Goal: Task Accomplishment & Management: Manage account settings

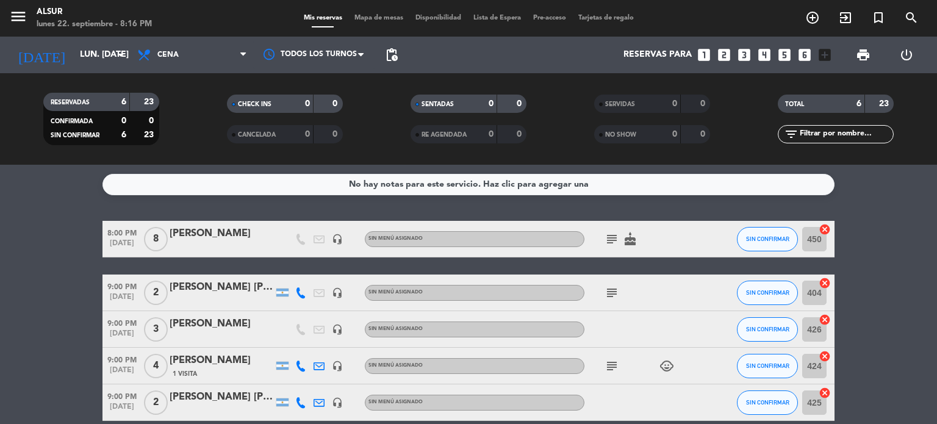
click at [729, 57] on icon "looks_two" at bounding box center [724, 55] width 16 height 16
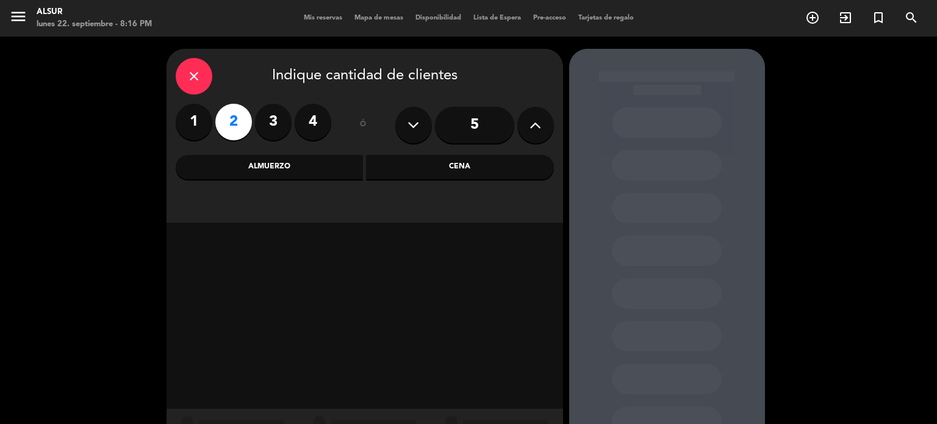
click at [452, 168] on div "Cena" at bounding box center [460, 167] width 188 height 24
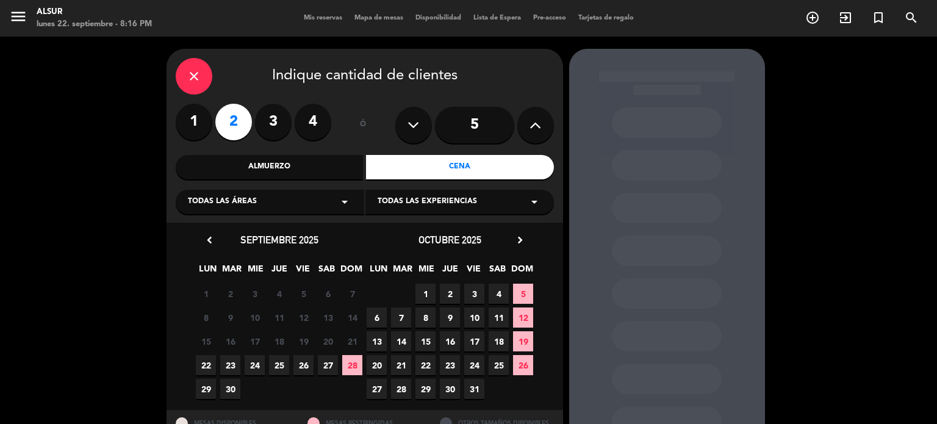
click at [200, 358] on span "22" at bounding box center [206, 365] width 20 height 20
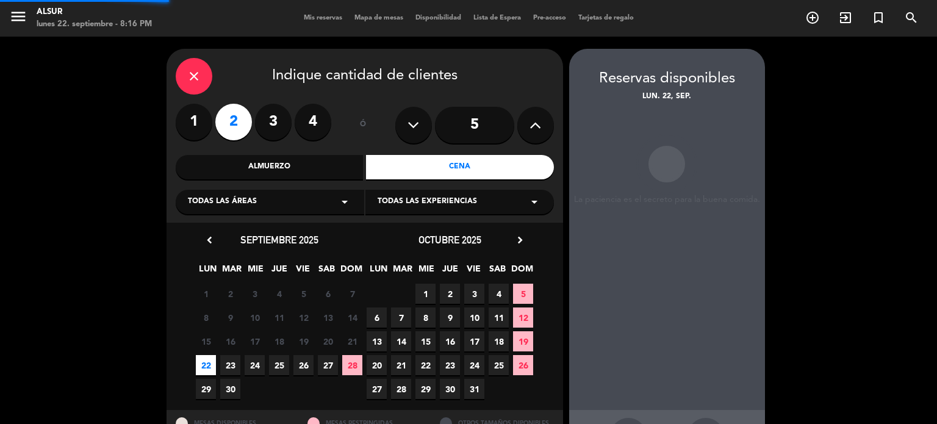
scroll to position [49, 0]
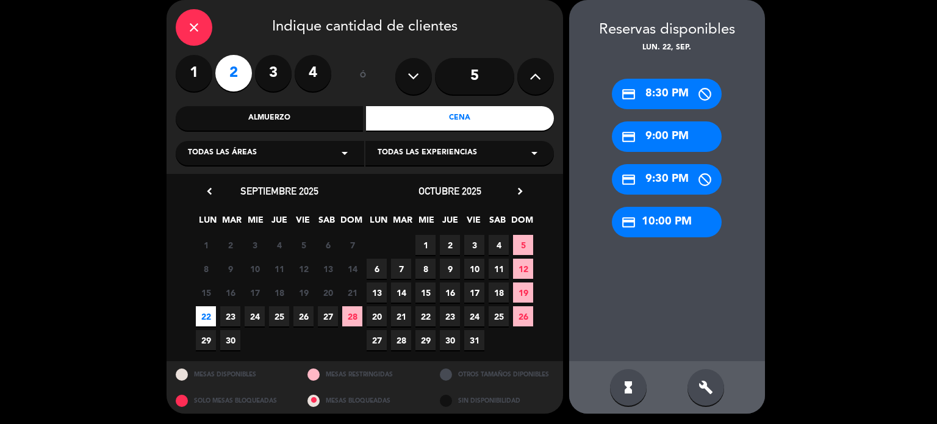
click at [678, 183] on div "credit_card 9:30 PM" at bounding box center [667, 179] width 110 height 30
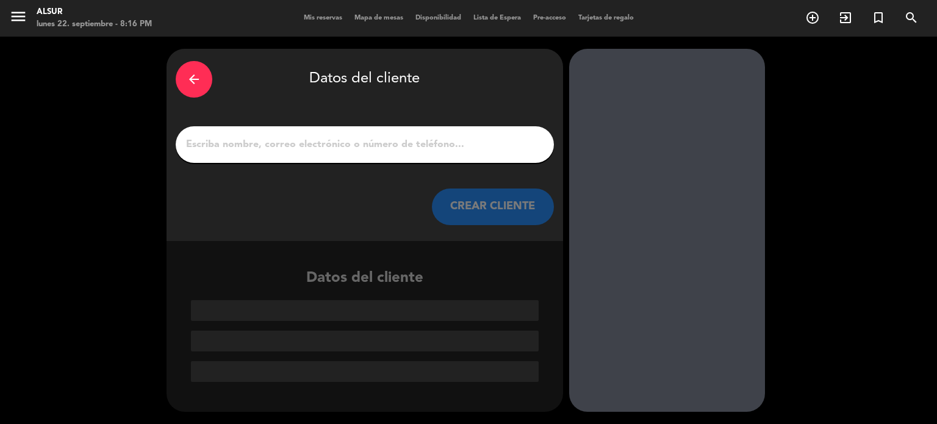
scroll to position [0, 0]
click at [354, 145] on input "1" at bounding box center [365, 144] width 360 height 17
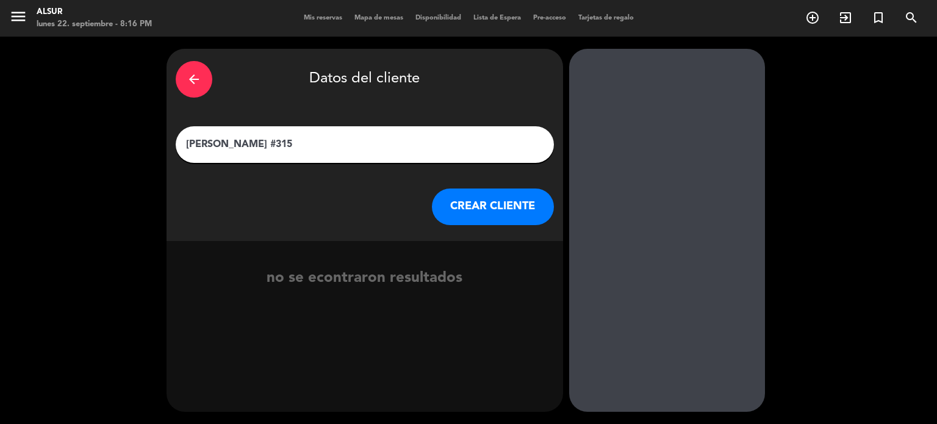
type input "[PERSON_NAME] #315"
click at [485, 215] on button "CREAR CLIENTE" at bounding box center [493, 206] width 122 height 37
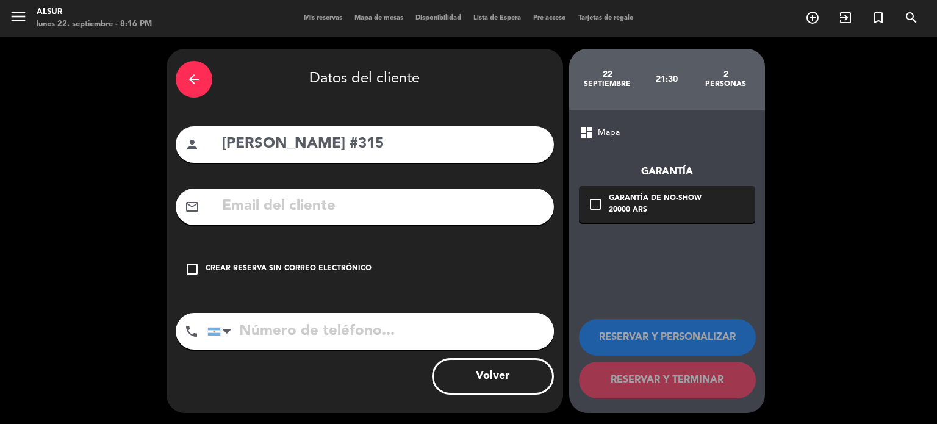
click at [192, 273] on icon "check_box_outline_blank" at bounding box center [192, 269] width 15 height 15
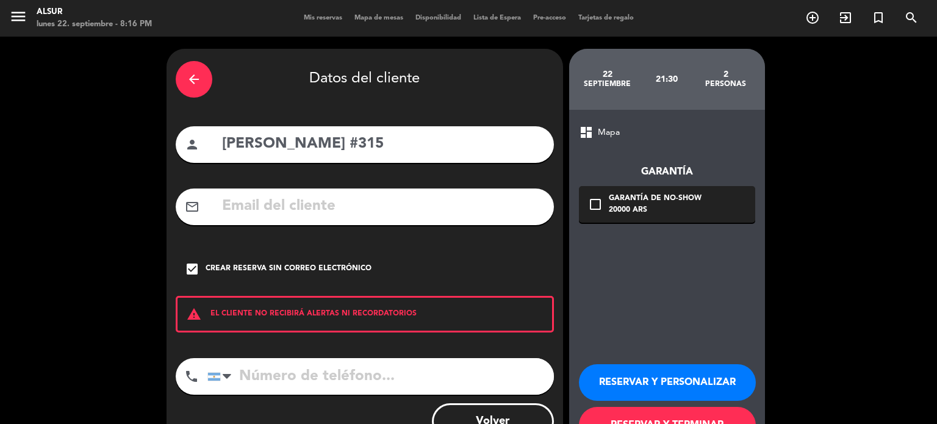
click at [192, 273] on icon "check_box" at bounding box center [192, 269] width 15 height 15
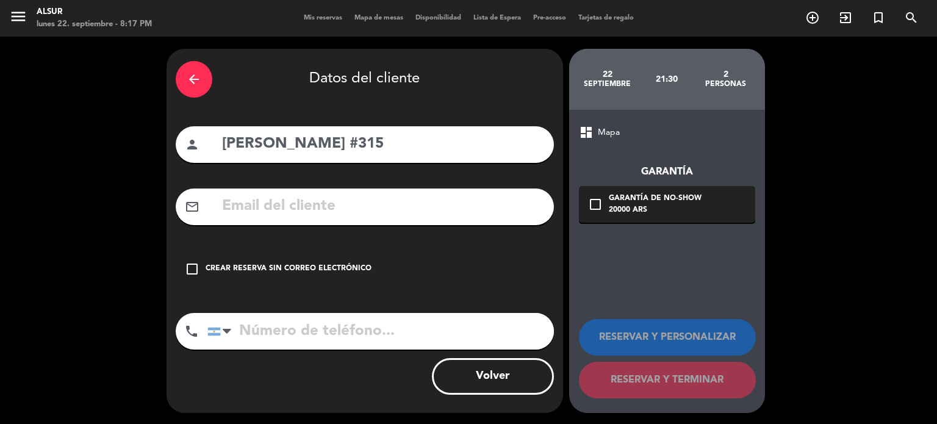
click at [192, 273] on icon "check_box_outline_blank" at bounding box center [192, 269] width 15 height 15
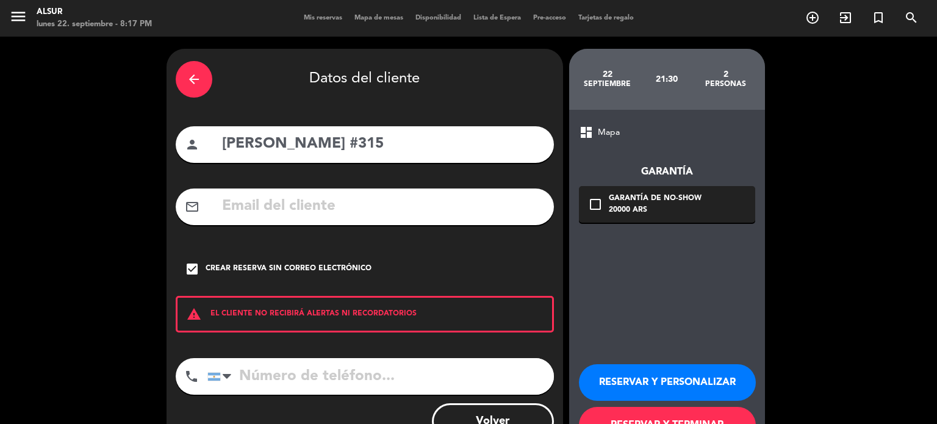
click at [639, 415] on button "RESERVAR Y TERMINAR" at bounding box center [667, 425] width 177 height 37
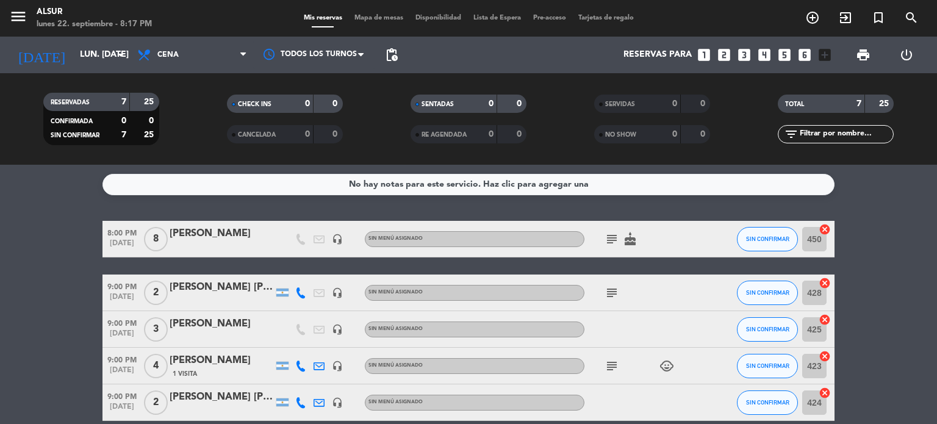
click at [919, 302] on bookings-row "8:00 PM [DATE] 8 [PERSON_NAME] headset_mic Sin menú asignado subject cake SIN C…" at bounding box center [468, 366] width 937 height 290
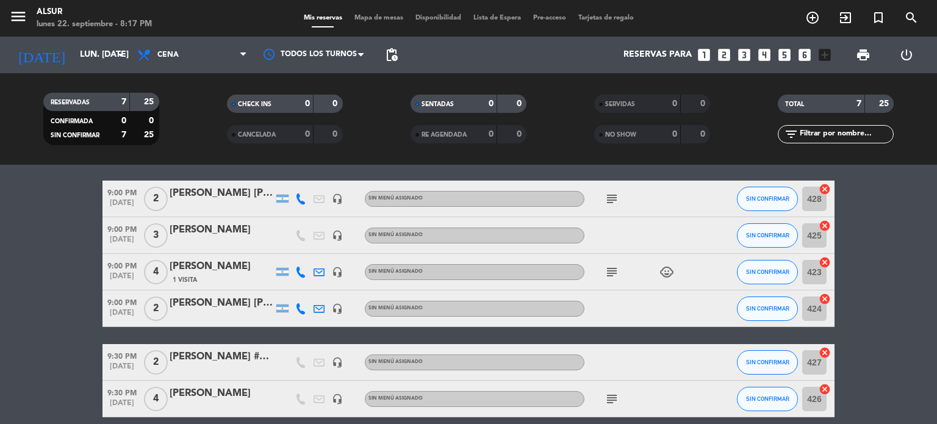
scroll to position [98, 0]
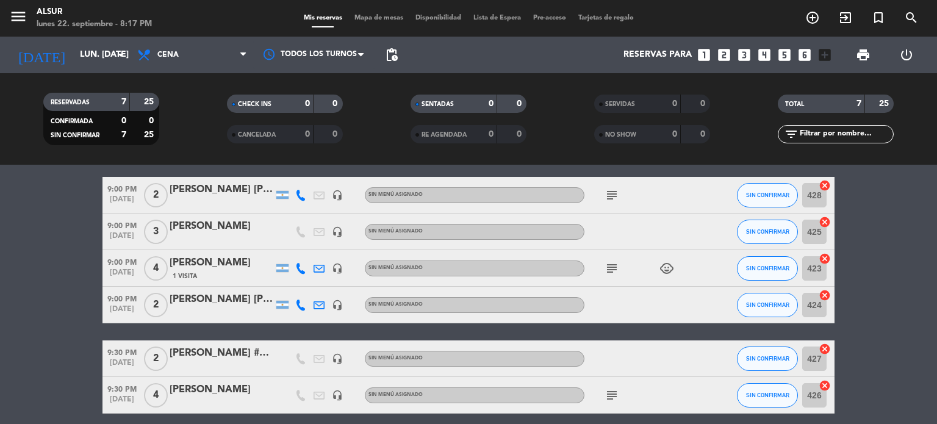
click at [615, 197] on icon "subject" at bounding box center [611, 195] width 15 height 15
click at [209, 187] on div "[PERSON_NAME] [PERSON_NAME]" at bounding box center [222, 190] width 104 height 16
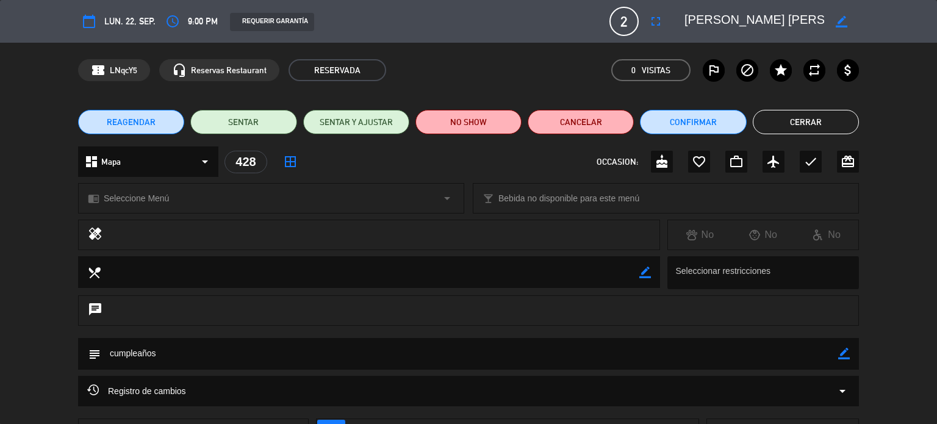
click at [849, 350] on div "subject border_color" at bounding box center [468, 354] width 780 height 32
click at [840, 357] on icon "border_color" at bounding box center [844, 354] width 12 height 12
type textarea "c"
click at [661, 160] on icon "cake" at bounding box center [661, 161] width 15 height 15
click at [161, 360] on textarea at bounding box center [469, 353] width 737 height 31
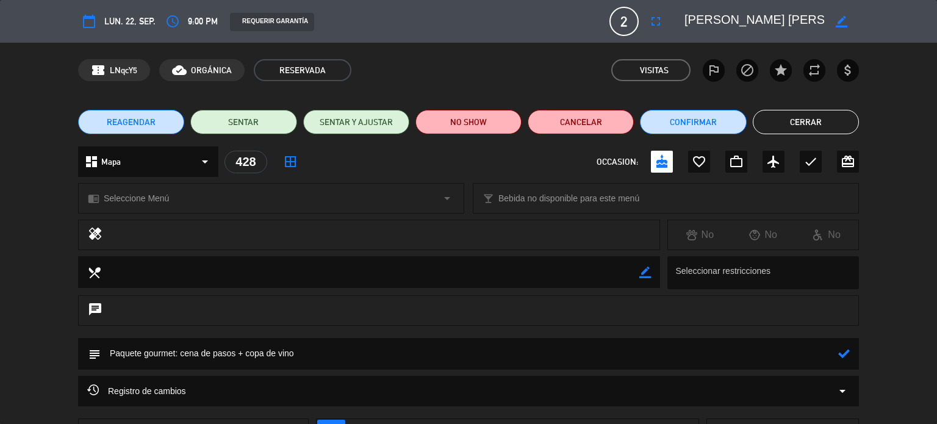
click at [841, 355] on icon at bounding box center [844, 354] width 12 height 12
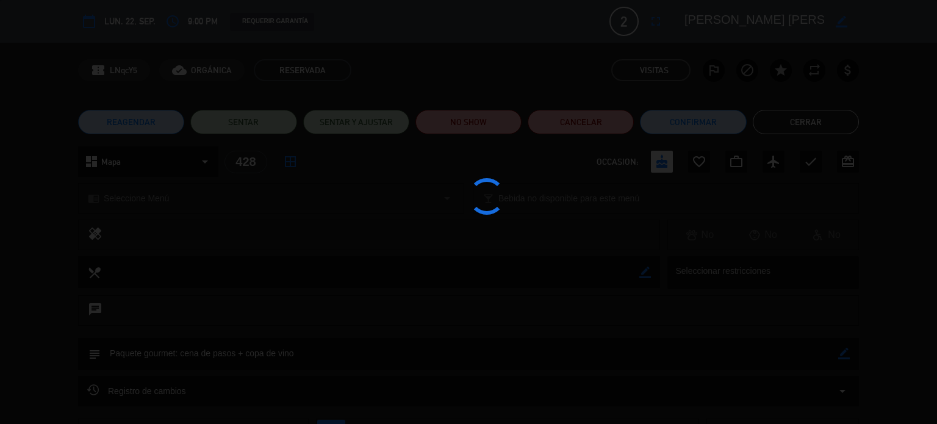
type textarea "Paquete gourmet: cena de pasos + copa de vino"
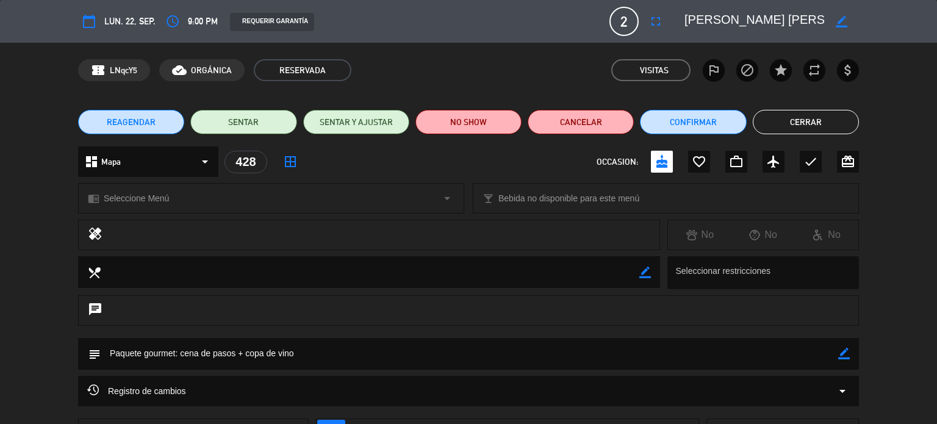
click at [846, 125] on button "Cerrar" at bounding box center [805, 122] width 106 height 24
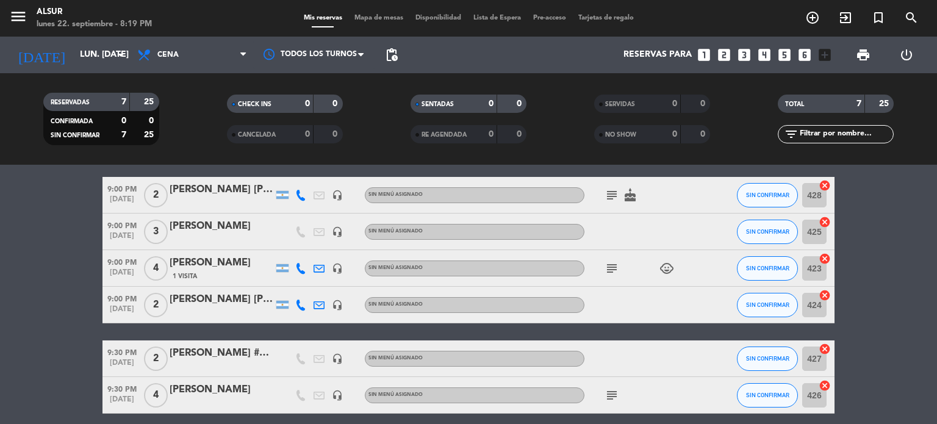
click at [204, 355] on div "[PERSON_NAME] #315" at bounding box center [222, 353] width 104 height 16
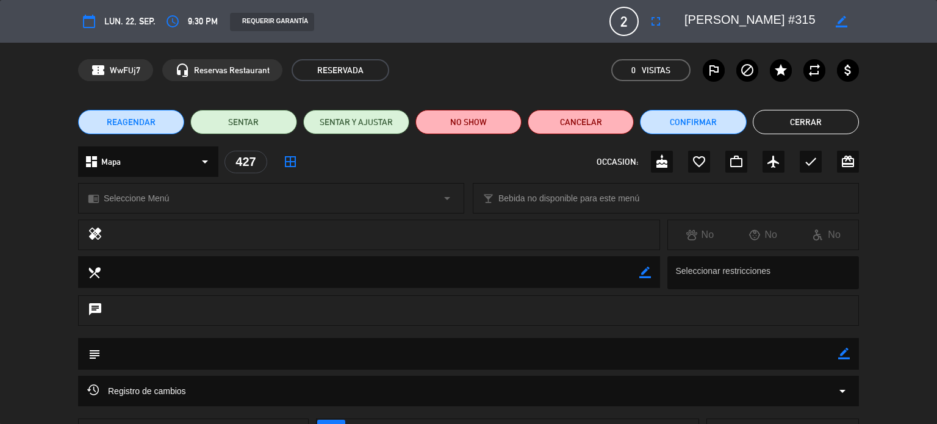
click at [846, 352] on icon "border_color" at bounding box center [844, 354] width 12 height 12
click at [804, 357] on textarea at bounding box center [469, 353] width 737 height 31
type textarea "p"
click at [846, 348] on icon at bounding box center [844, 354] width 12 height 12
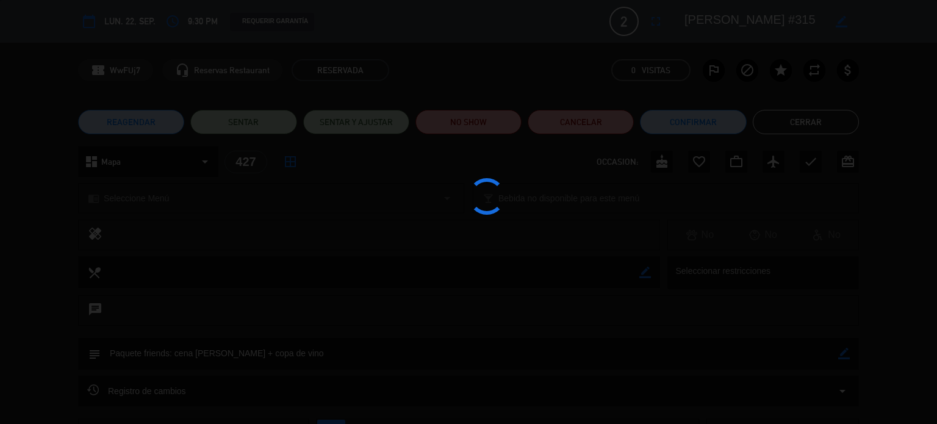
type textarea "Paquete friends: cena [PERSON_NAME] + copa de vino"
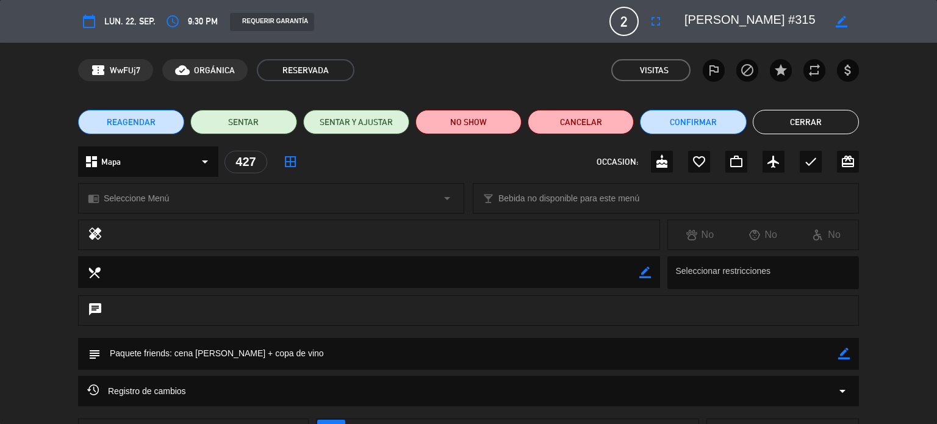
click at [819, 128] on button "Cerrar" at bounding box center [805, 122] width 106 height 24
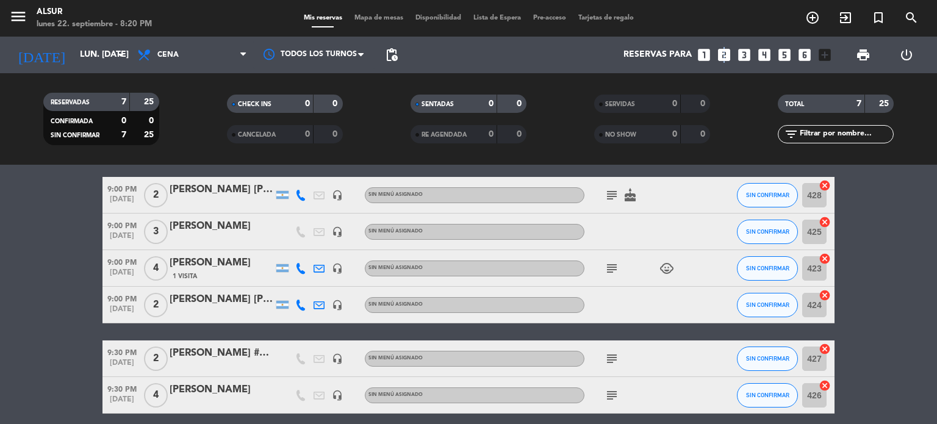
click at [722, 55] on icon "looks_two" at bounding box center [724, 55] width 16 height 16
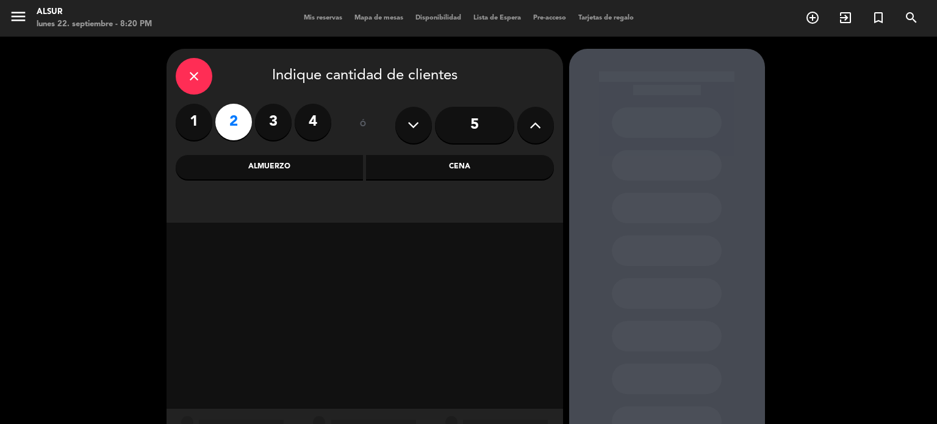
click at [478, 163] on div "Cena" at bounding box center [460, 167] width 188 height 24
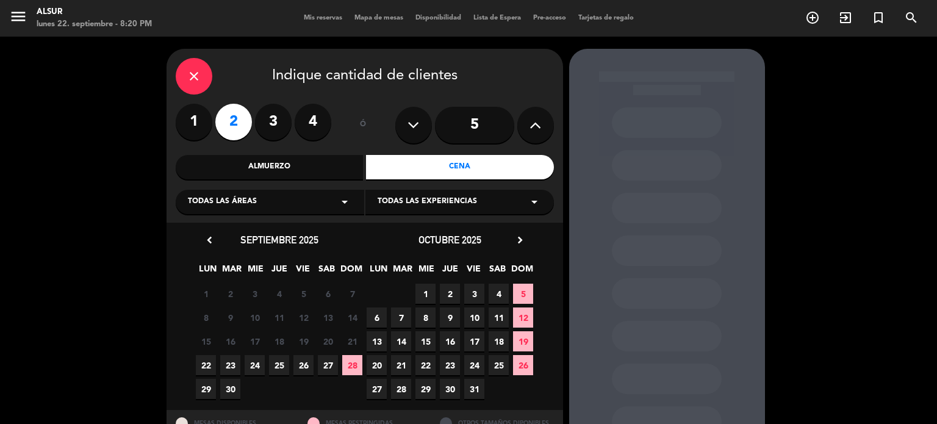
click at [205, 362] on span "22" at bounding box center [206, 365] width 20 height 20
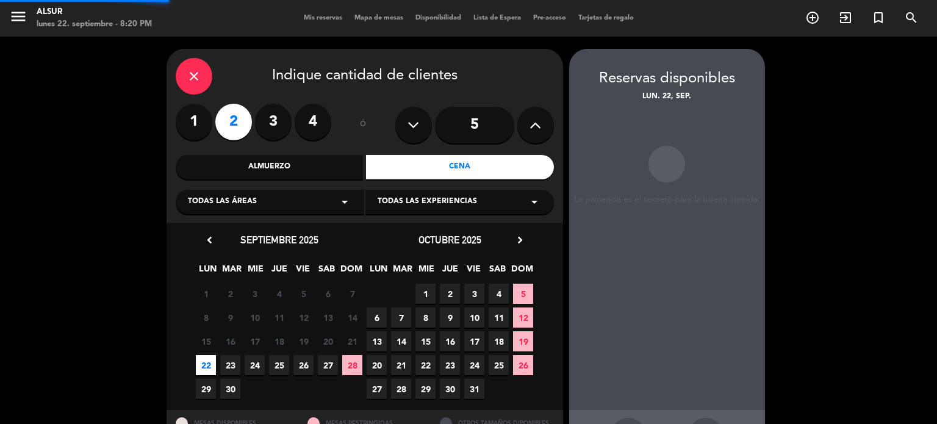
scroll to position [49, 0]
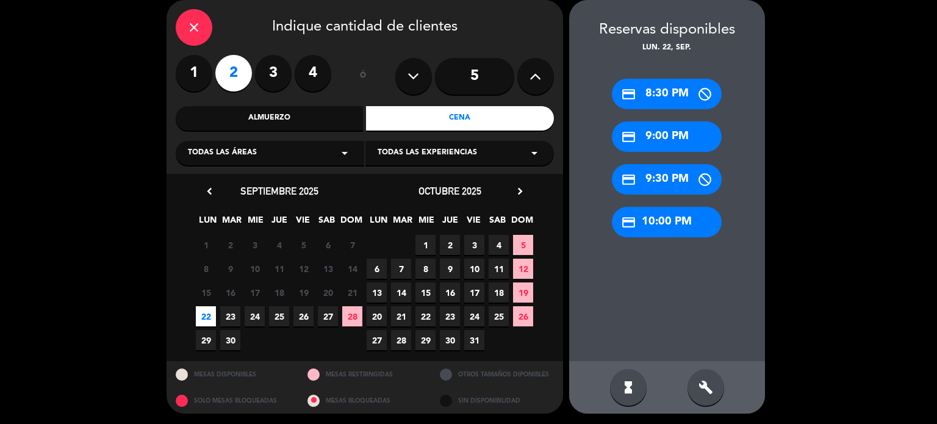
click at [672, 130] on div "credit_card 9:00 PM" at bounding box center [667, 136] width 110 height 30
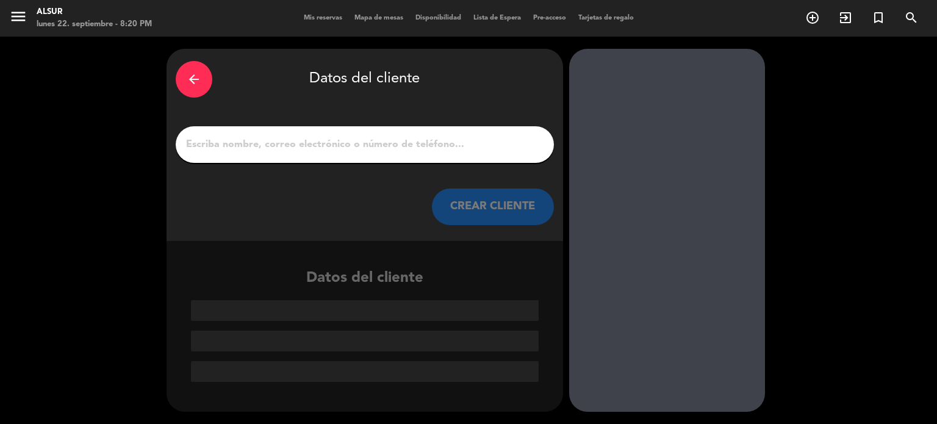
click at [405, 148] on input "1" at bounding box center [365, 144] width 360 height 17
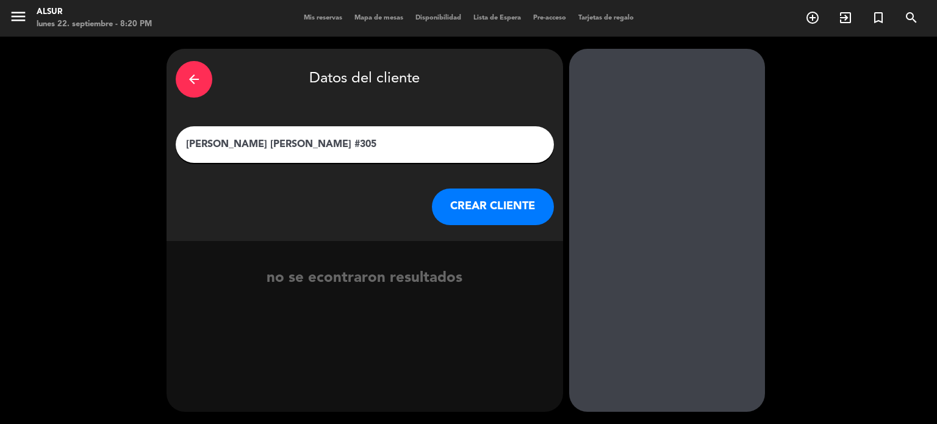
type input "[PERSON_NAME] [PERSON_NAME] #305"
click at [456, 190] on button "CREAR CLIENTE" at bounding box center [493, 206] width 122 height 37
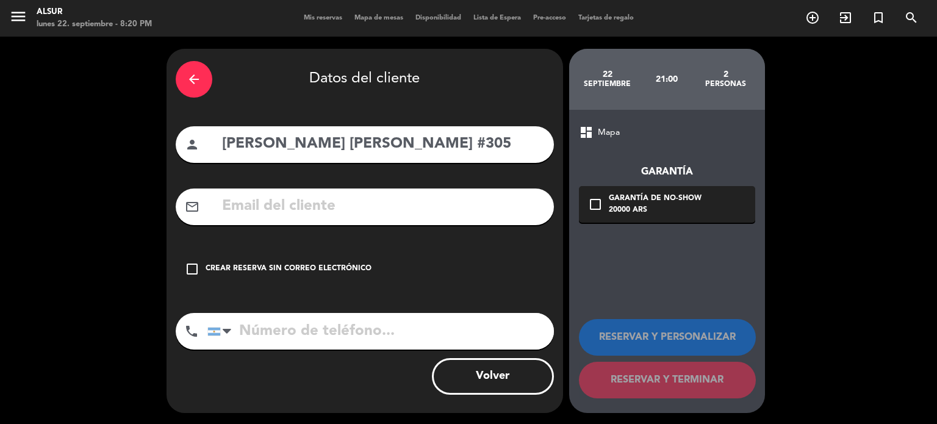
click at [310, 277] on div "check_box_outline_blank Crear reserva sin correo electrónico" at bounding box center [365, 269] width 378 height 37
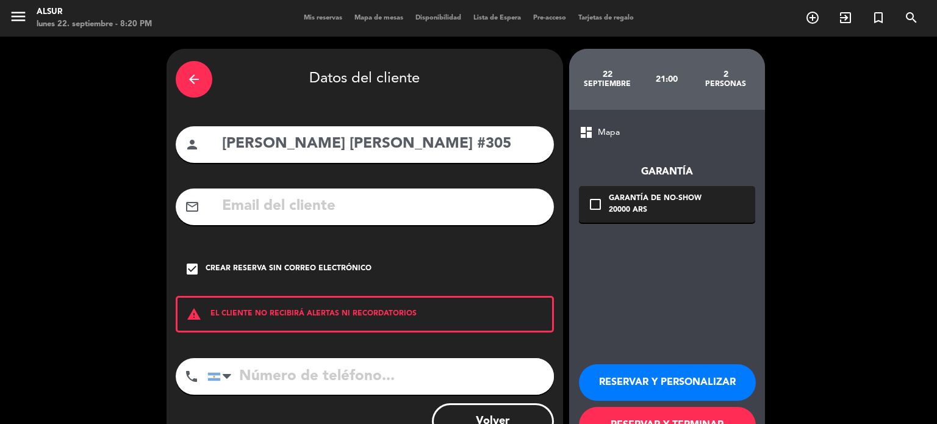
click at [628, 416] on button "RESERVAR Y TERMINAR" at bounding box center [667, 425] width 177 height 37
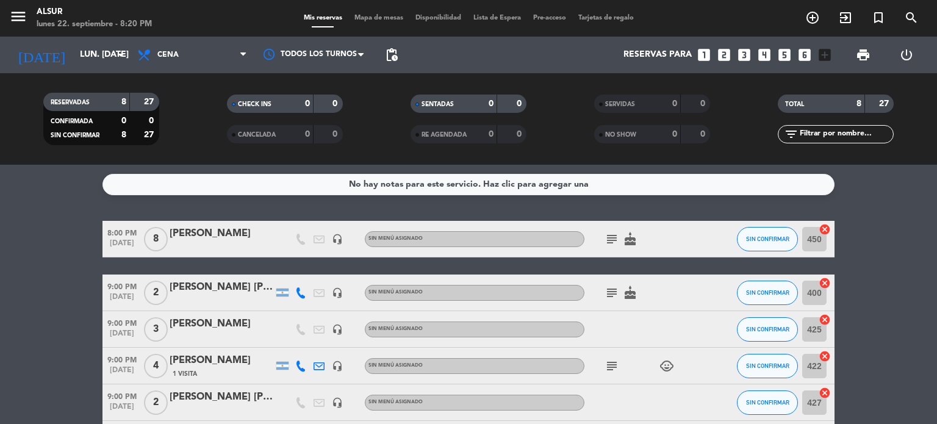
click at [873, 293] on bookings-row "8:00 PM [DATE] 8 [PERSON_NAME] headset_mic Sin menú asignado subject cake SIN C…" at bounding box center [468, 384] width 937 height 327
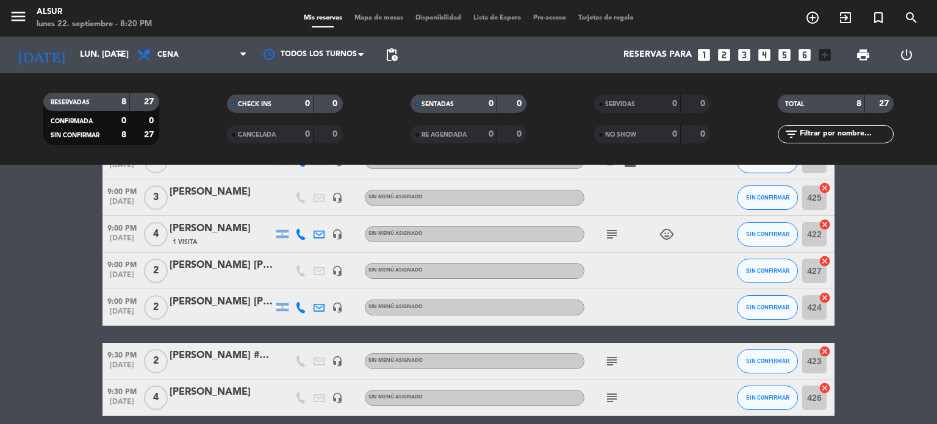
scroll to position [146, 0]
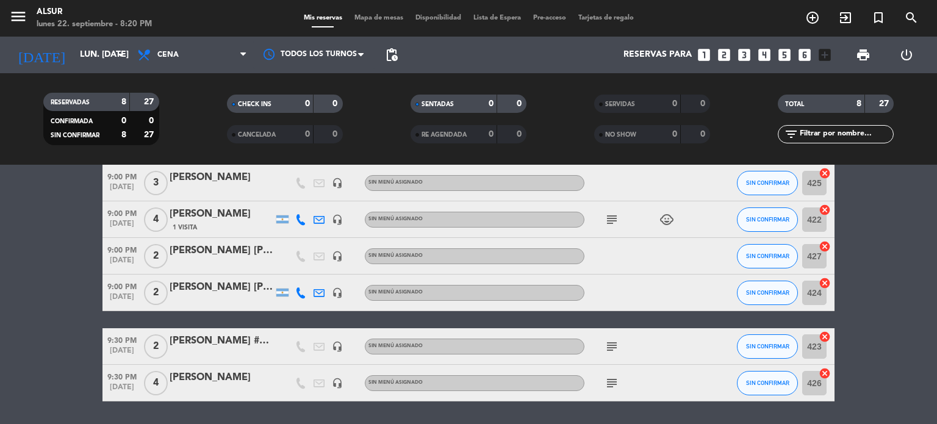
click at [116, 258] on span "[DATE]" at bounding box center [121, 263] width 39 height 14
click at [198, 255] on div "[PERSON_NAME] [PERSON_NAME] #305" at bounding box center [222, 251] width 104 height 16
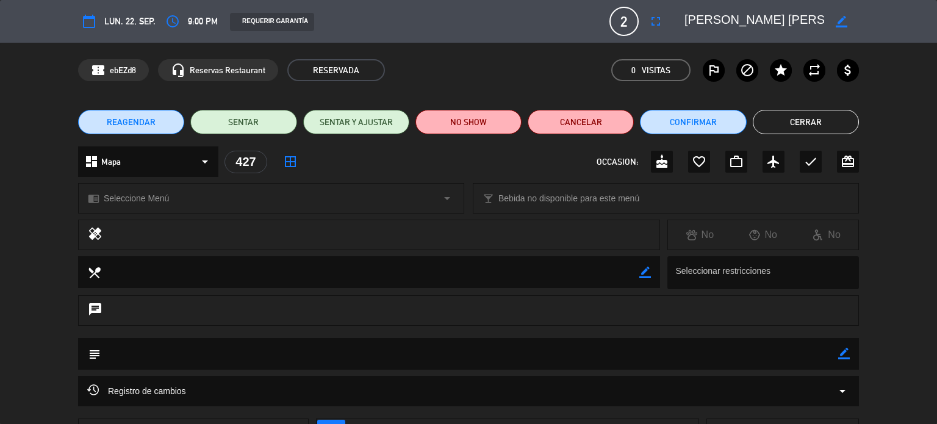
click at [846, 355] on icon "border_color" at bounding box center [844, 354] width 12 height 12
click at [761, 352] on textarea at bounding box center [469, 353] width 737 height 31
click at [838, 351] on icon at bounding box center [844, 354] width 12 height 12
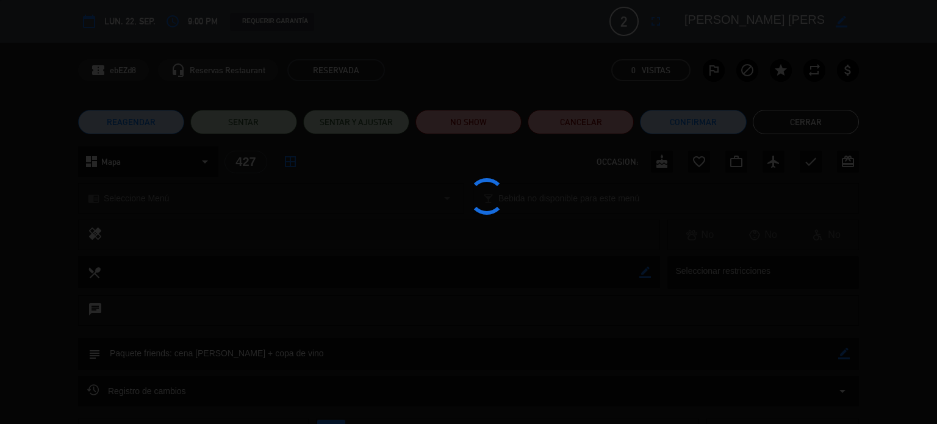
type textarea "Paquete friends: cena [PERSON_NAME] + copa de vino"
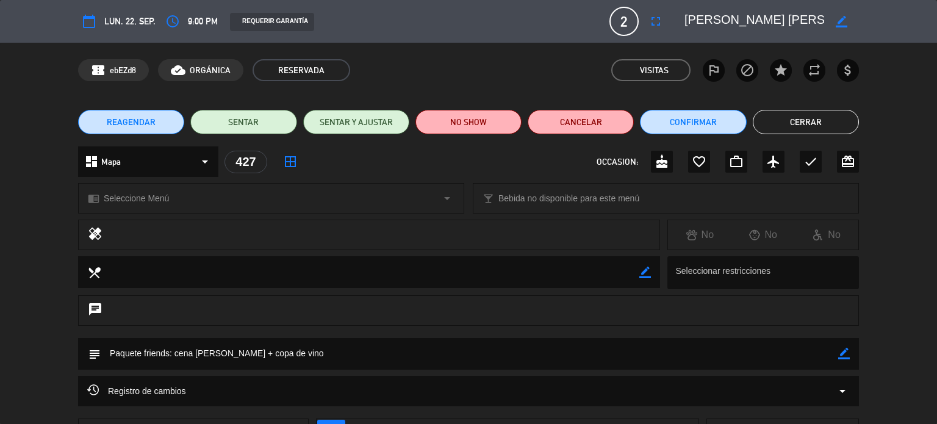
click at [787, 129] on button "Cerrar" at bounding box center [805, 122] width 106 height 24
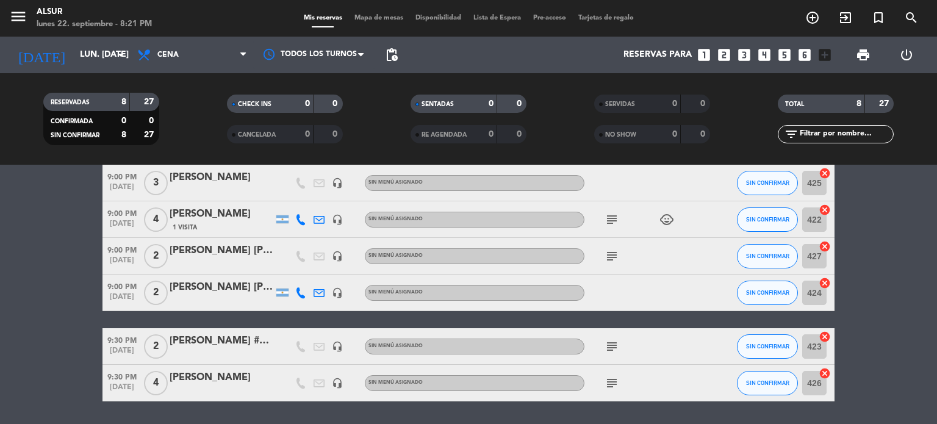
click at [858, 216] on bookings-row "8:00 PM [DATE] 8 [PERSON_NAME] headset_mic Sin menú asignado subject cake SIN C…" at bounding box center [468, 237] width 937 height 327
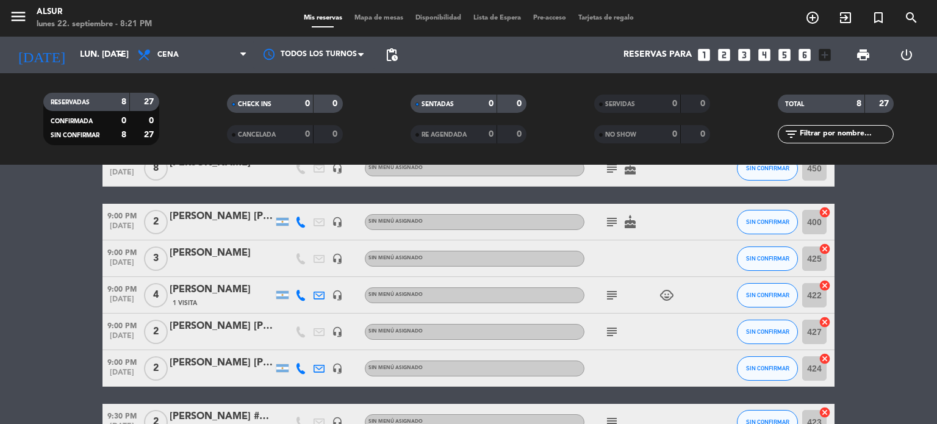
scroll to position [73, 0]
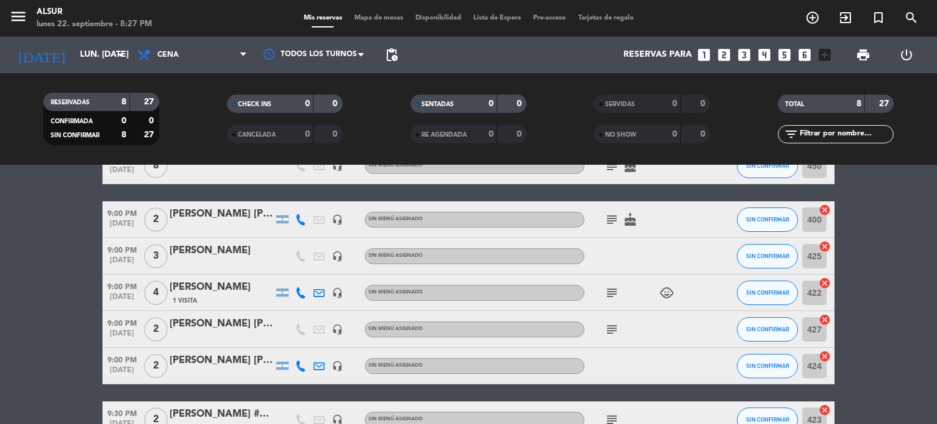
click at [888, 229] on bookings-row "8:00 PM [DATE] 8 [PERSON_NAME] headset_mic Sin menú asignado subject cake SIN C…" at bounding box center [468, 311] width 937 height 327
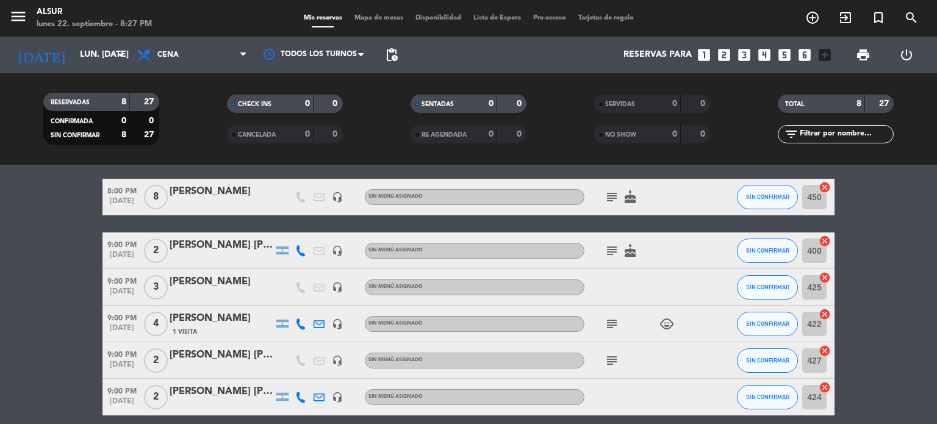
scroll to position [24, 0]
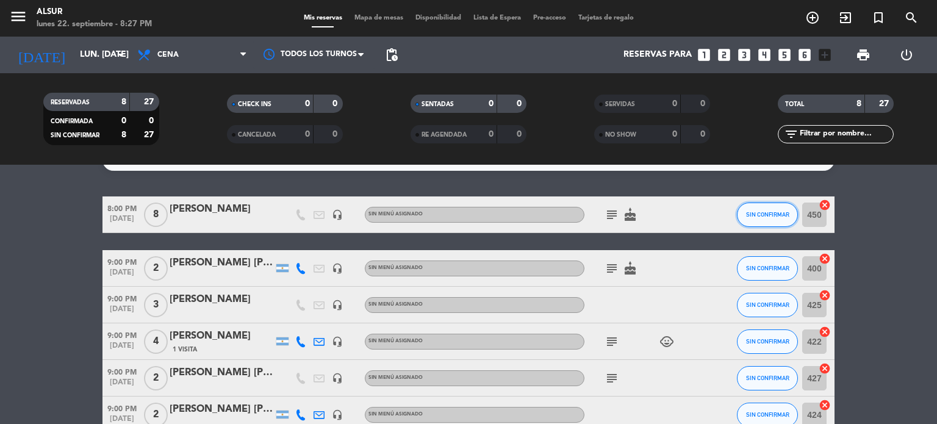
click at [748, 213] on span "SIN CONFIRMAR" at bounding box center [767, 214] width 43 height 7
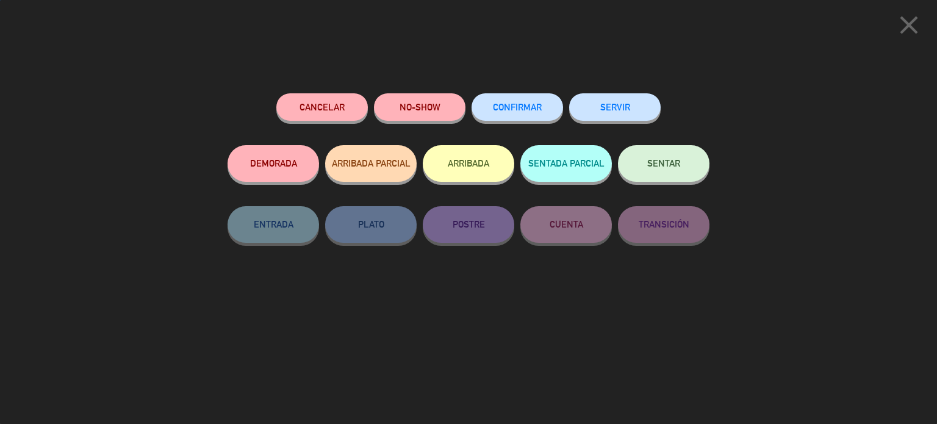
click at [651, 165] on span "SENTAR" at bounding box center [663, 163] width 33 height 10
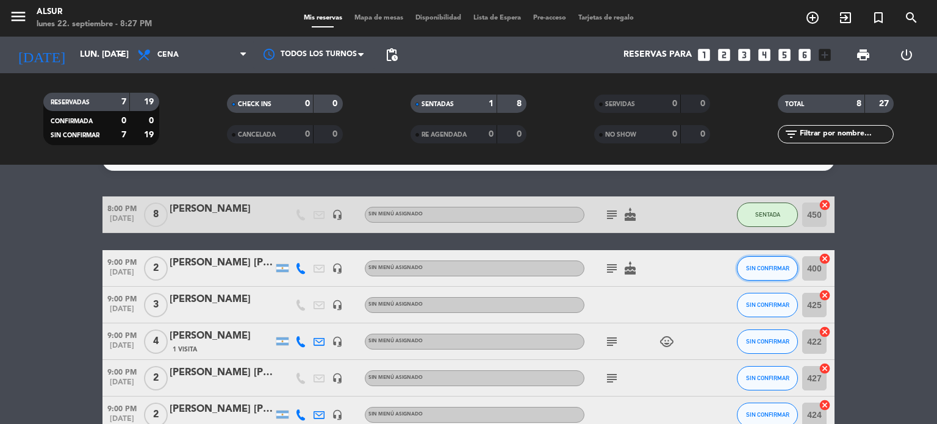
click at [752, 257] on button "SIN CONFIRMAR" at bounding box center [767, 268] width 61 height 24
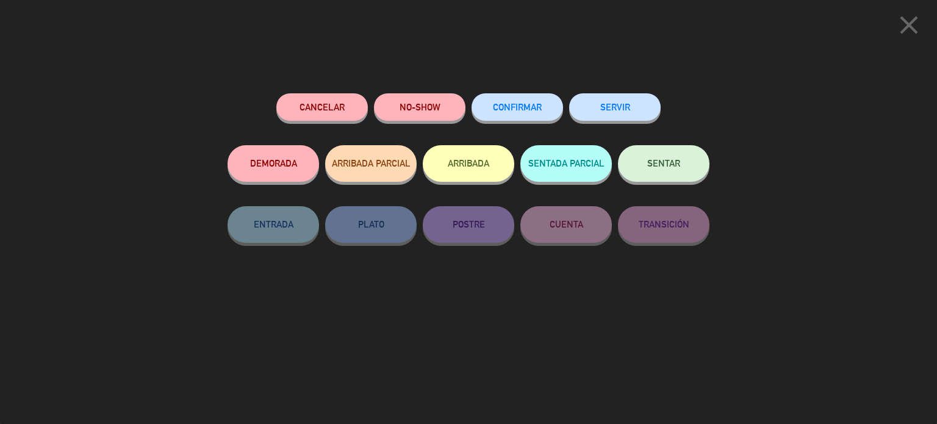
click at [688, 169] on button "SENTAR" at bounding box center [663, 163] width 91 height 37
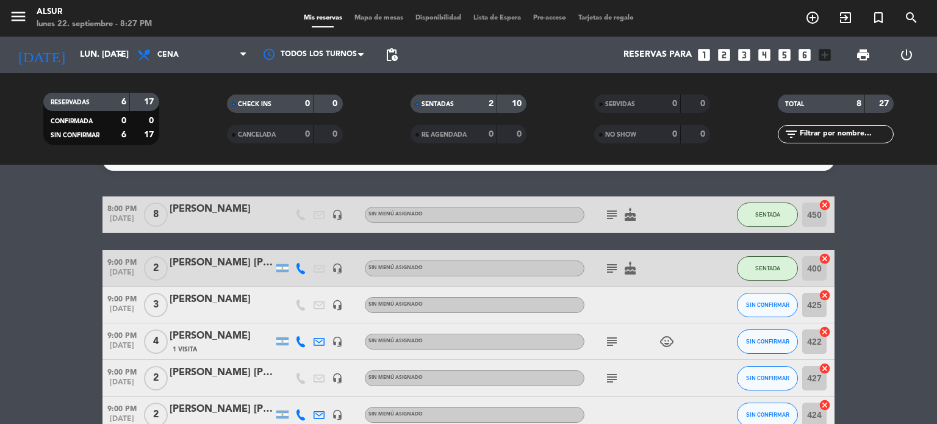
click at [878, 319] on bookings-row "8:00 PM [DATE] 8 [PERSON_NAME] headset_mic Sin menú asignado subject cake SENTA…" at bounding box center [468, 359] width 937 height 327
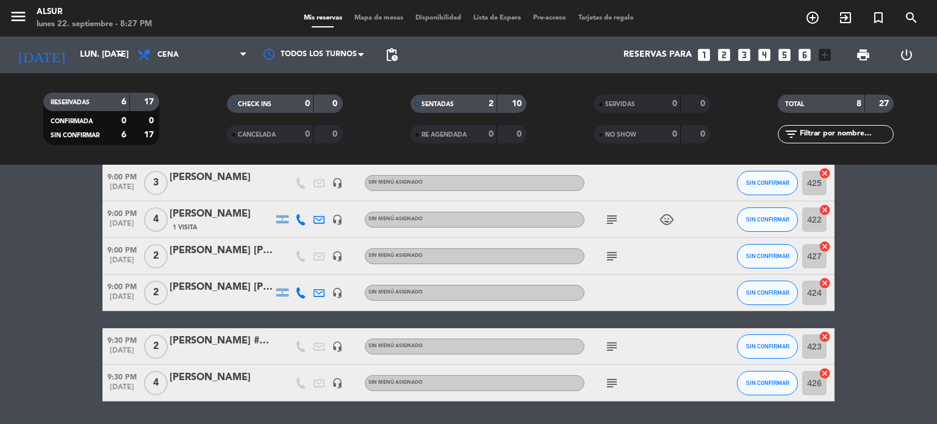
scroll to position [171, 0]
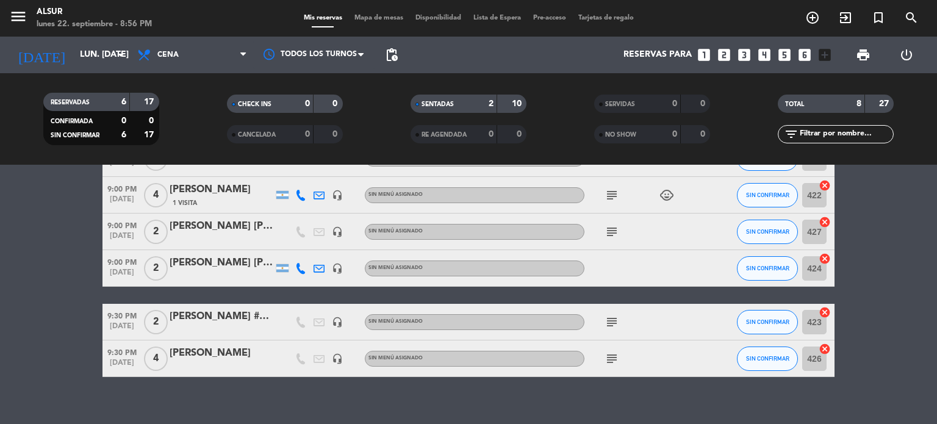
click at [726, 49] on icon "looks_two" at bounding box center [724, 55] width 16 height 16
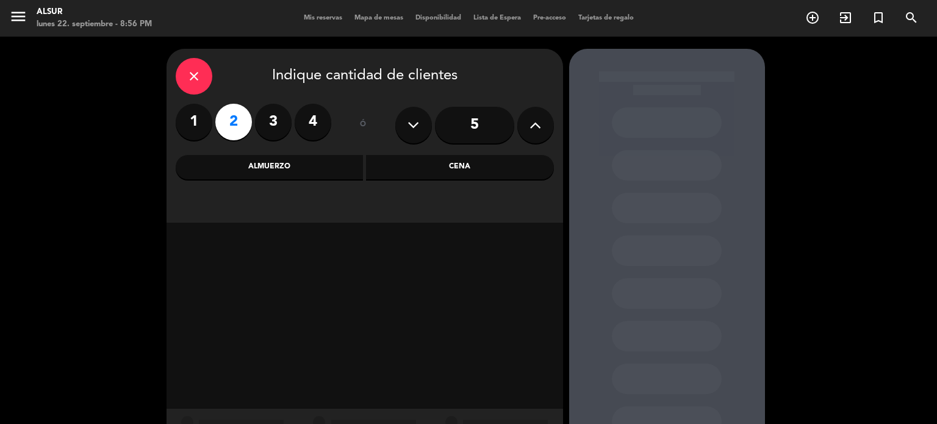
click at [487, 164] on div "Cena" at bounding box center [460, 167] width 188 height 24
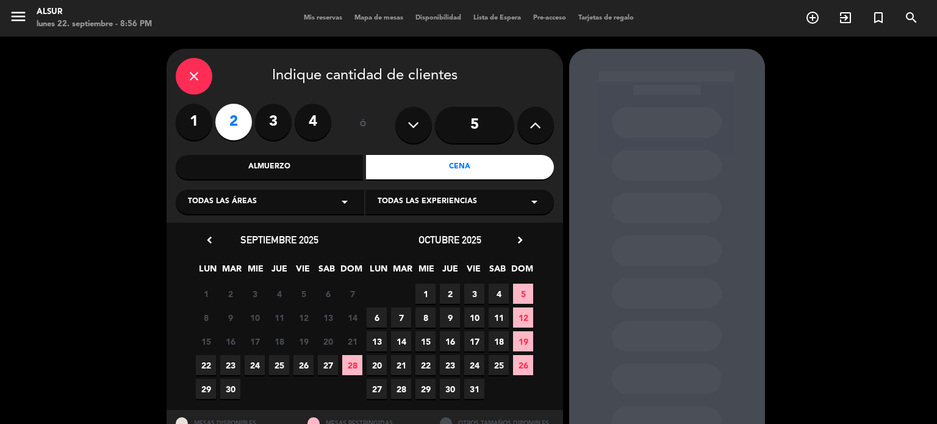
click at [205, 362] on span "22" at bounding box center [206, 365] width 20 height 20
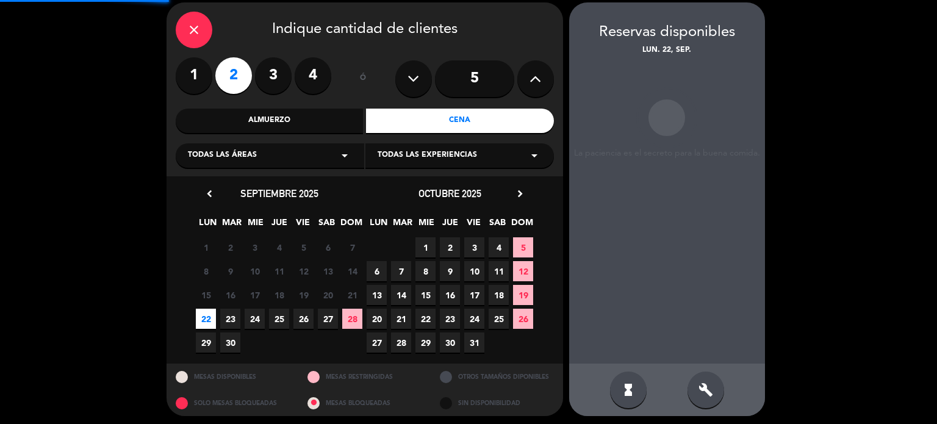
scroll to position [49, 0]
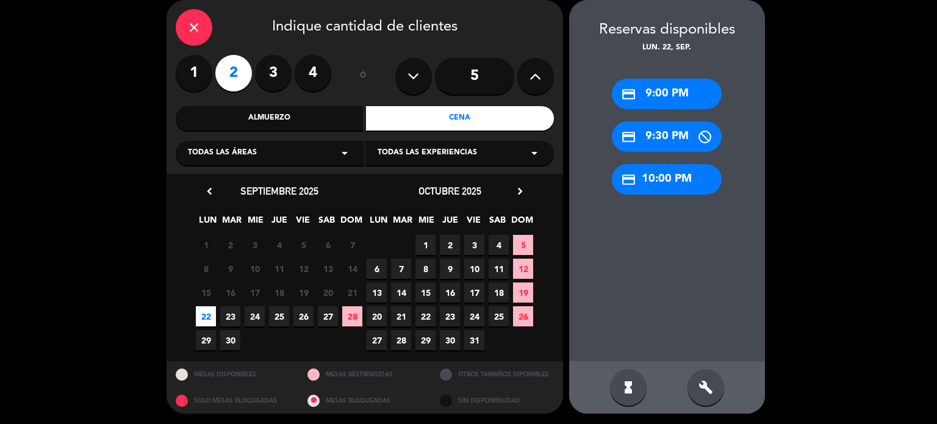
click at [656, 99] on div "credit_card 9:00 PM" at bounding box center [667, 94] width 110 height 30
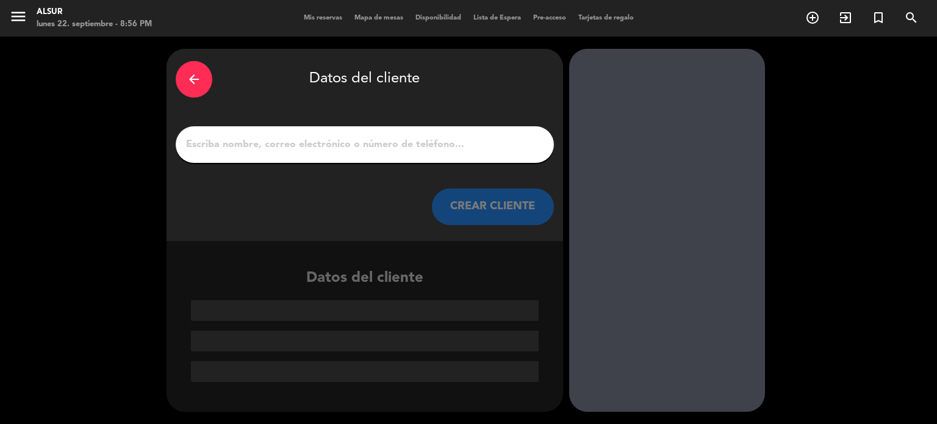
click at [419, 148] on input "1" at bounding box center [365, 144] width 360 height 17
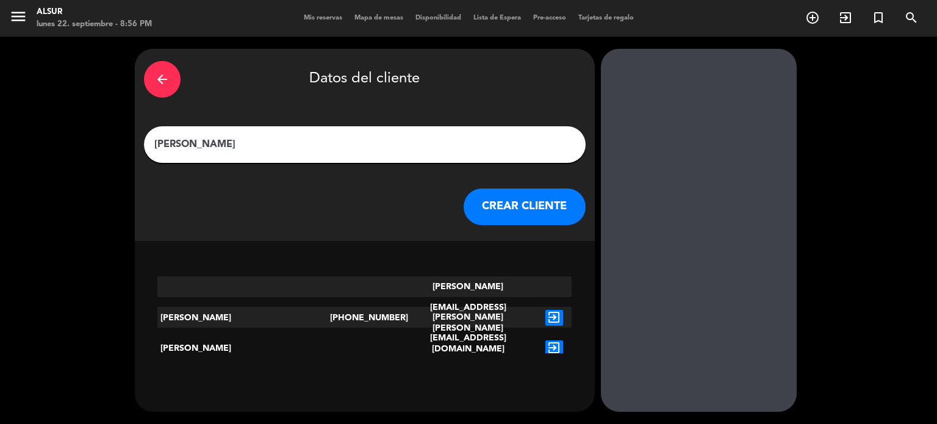
type input "[PERSON_NAME]"
click at [490, 212] on button "CREAR CLIENTE" at bounding box center [524, 206] width 122 height 37
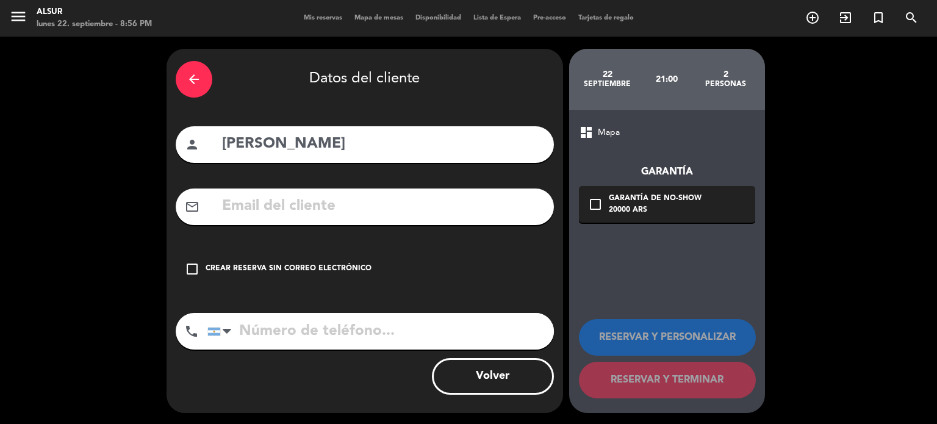
click at [308, 265] on div "Crear reserva sin correo electrónico" at bounding box center [288, 269] width 166 height 12
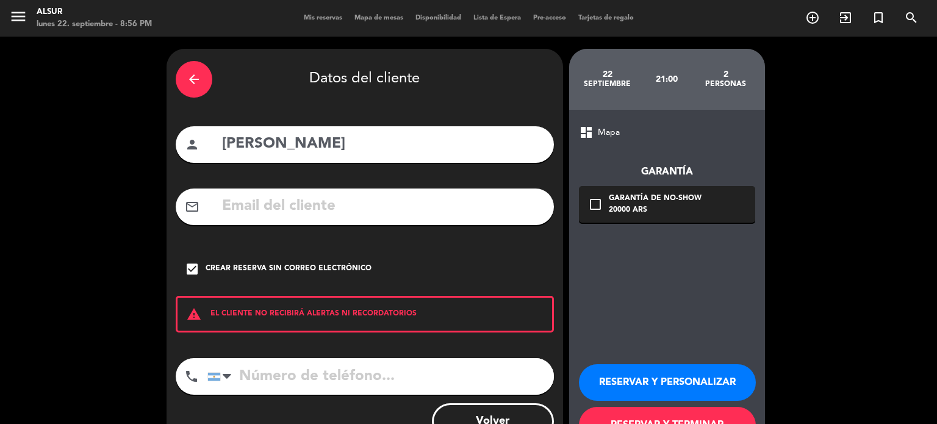
click at [638, 415] on button "RESERVAR Y TERMINAR" at bounding box center [667, 425] width 177 height 37
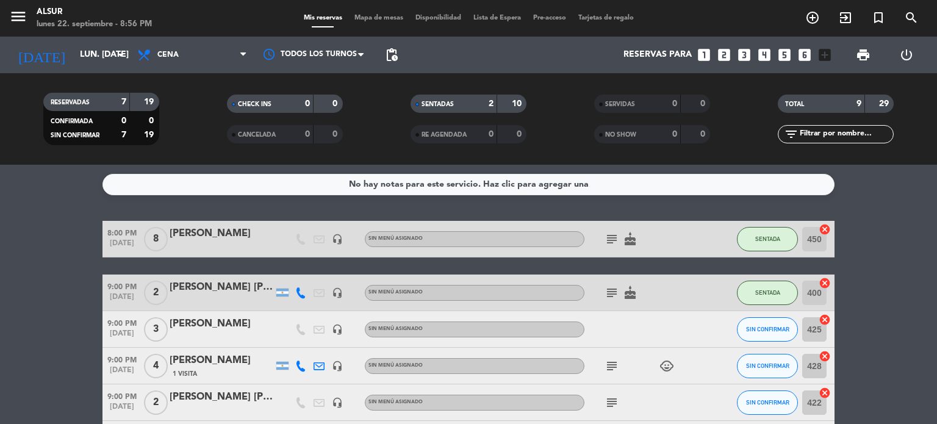
click at [719, 59] on icon "looks_two" at bounding box center [724, 55] width 16 height 16
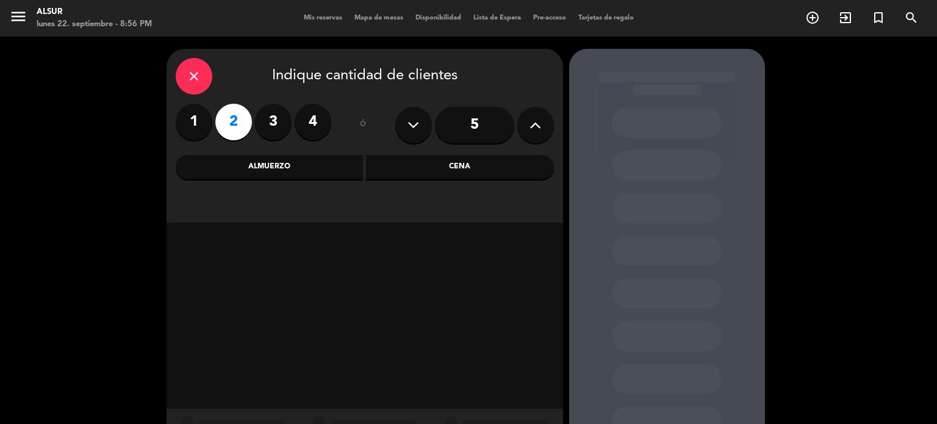
click at [431, 161] on div "Cena" at bounding box center [460, 167] width 188 height 24
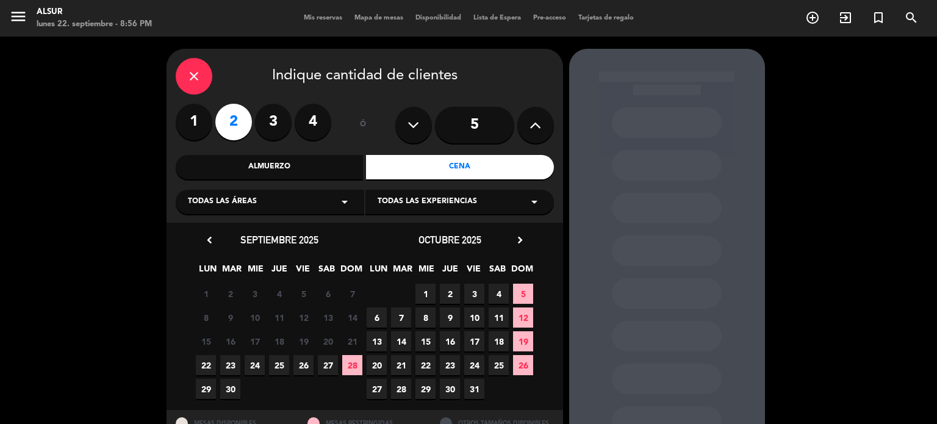
click at [209, 363] on span "22" at bounding box center [206, 365] width 20 height 20
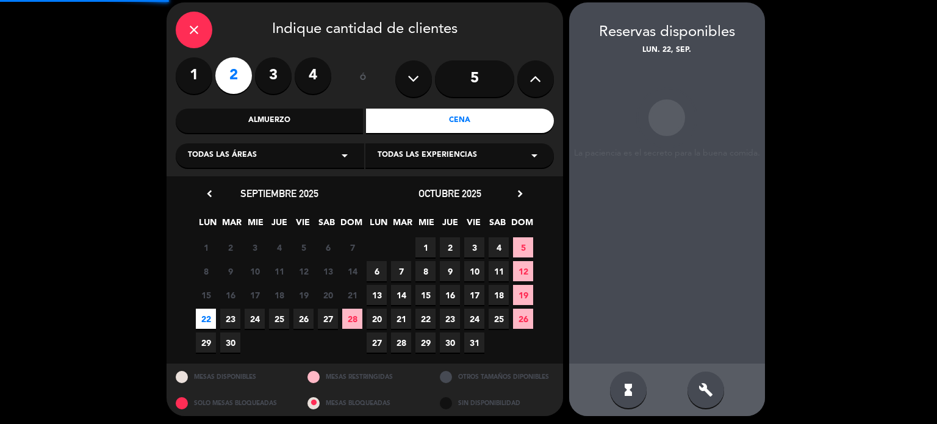
scroll to position [49, 0]
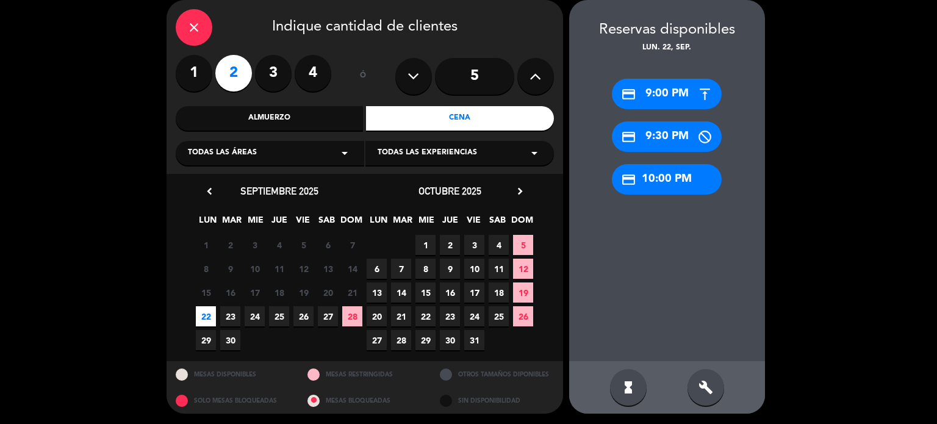
click at [650, 84] on div "credit_card 9:00 PM" at bounding box center [667, 94] width 110 height 30
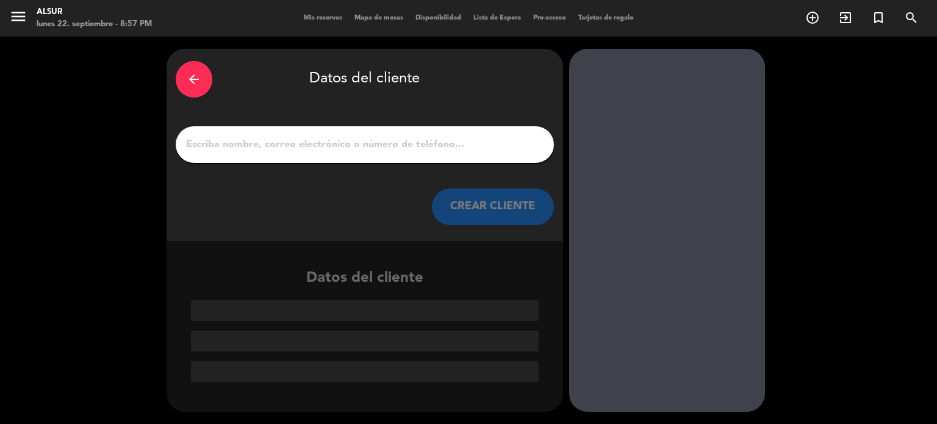
click at [410, 154] on div at bounding box center [365, 144] width 378 height 37
click at [407, 141] on input "1" at bounding box center [365, 144] width 360 height 17
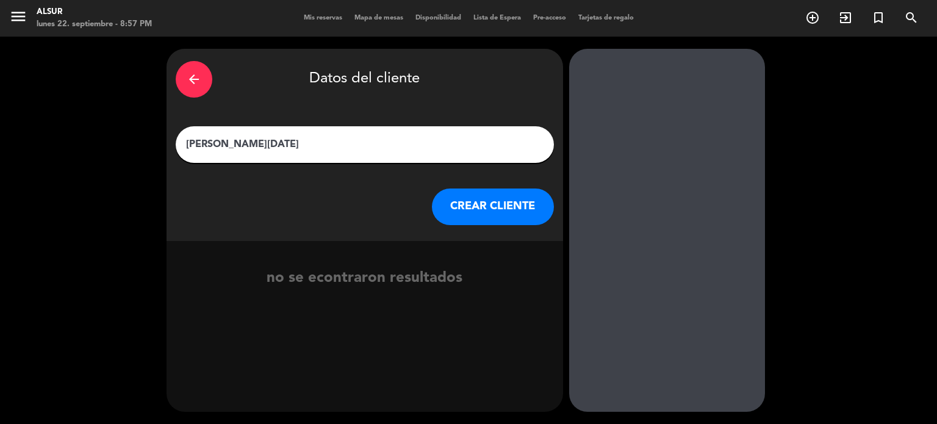
type input "[PERSON_NAME][DATE]"
click at [478, 213] on button "CREAR CLIENTE" at bounding box center [493, 206] width 122 height 37
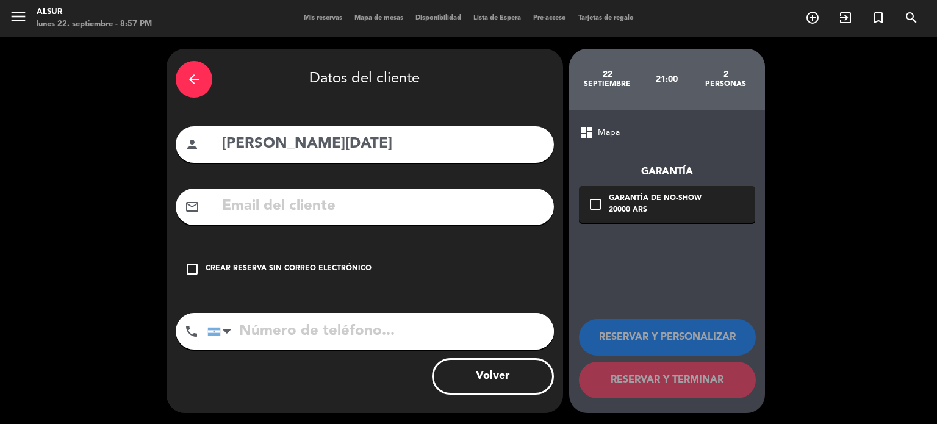
click at [299, 279] on div "check_box_outline_blank Crear reserva sin correo electrónico" at bounding box center [365, 269] width 378 height 37
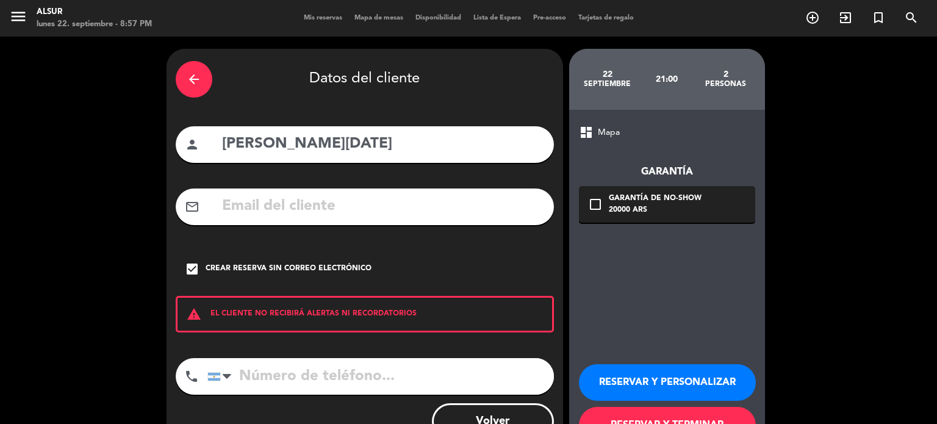
click at [505, 419] on button "Volver" at bounding box center [493, 421] width 122 height 37
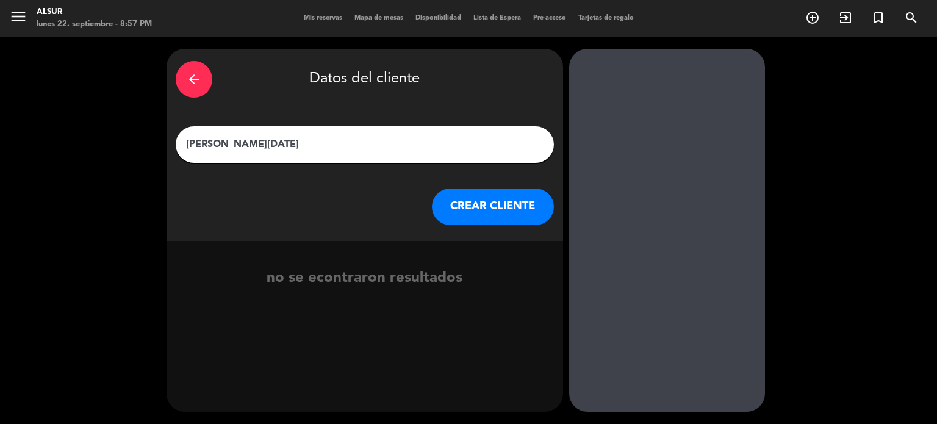
click at [480, 218] on button "CREAR CLIENTE" at bounding box center [493, 206] width 122 height 37
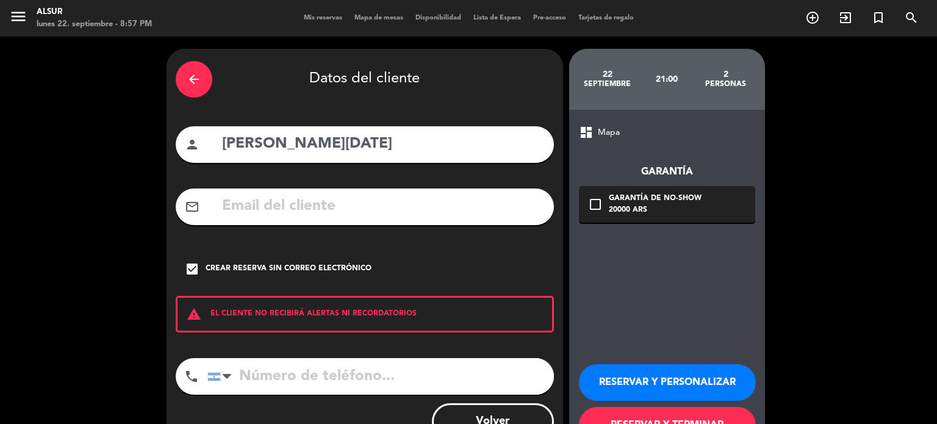
click at [605, 418] on button "RESERVAR Y TERMINAR" at bounding box center [667, 425] width 177 height 37
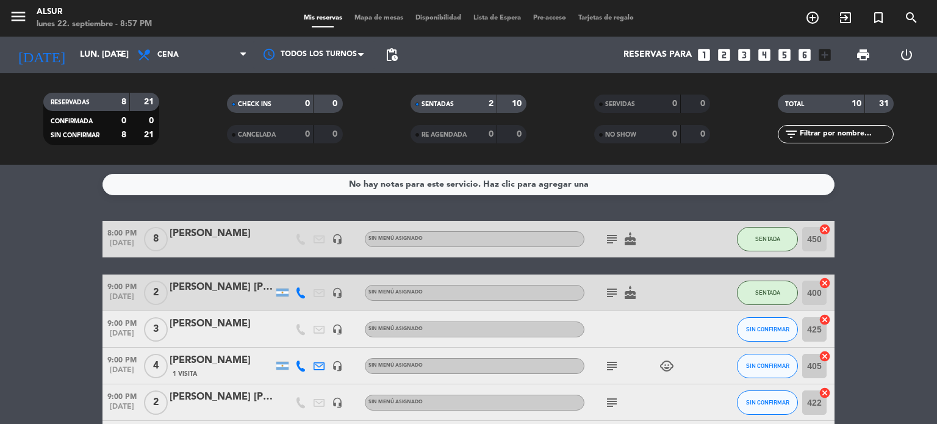
click at [874, 290] on bookings-row "8:00 PM [DATE] 8 [PERSON_NAME] headset_mic Sin menú asignado subject cake SENTA…" at bounding box center [468, 421] width 937 height 400
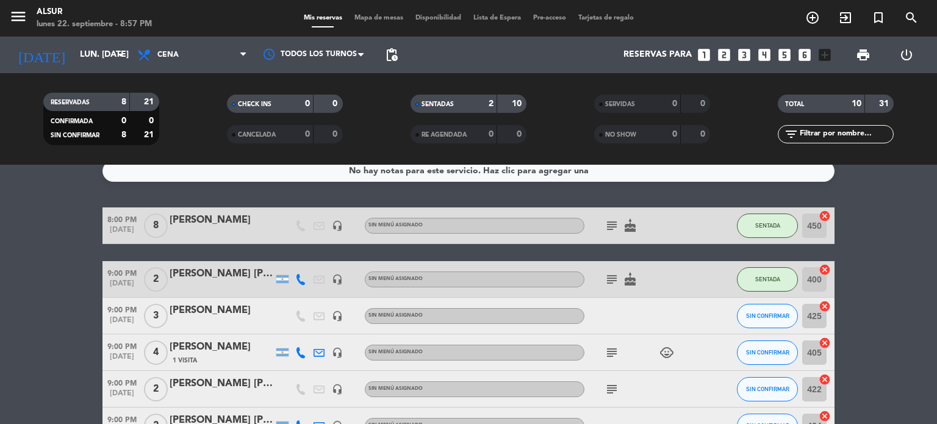
scroll to position [38, 0]
